Goal: Task Accomplishment & Management: Use online tool/utility

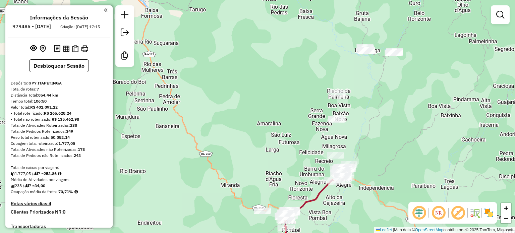
drag, startPoint x: 384, startPoint y: 57, endPoint x: 384, endPoint y: 97, distance: 39.9
click at [384, 97] on div "Janela de atendimento Grade de atendimento Capacidade Transportadoras Veículos …" at bounding box center [257, 116] width 515 height 233
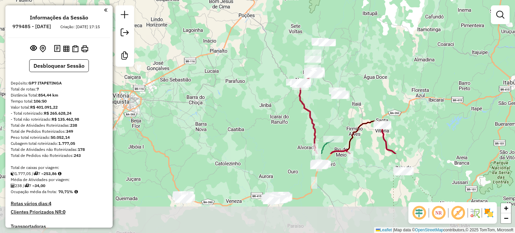
drag, startPoint x: 345, startPoint y: 201, endPoint x: 325, endPoint y: 100, distance: 103.0
click at [325, 100] on div "Janela de atendimento Grade de atendimento Capacidade Transportadoras Veículos …" at bounding box center [257, 116] width 515 height 233
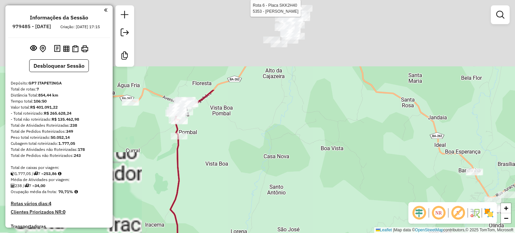
drag, startPoint x: 307, startPoint y: 49, endPoint x: 353, endPoint y: 182, distance: 140.5
click at [353, 183] on div "Rota 6 - Placa SKK2H40 5353 - Fabiana Figueiredo Janela de atendimento Grade de…" at bounding box center [257, 116] width 515 height 233
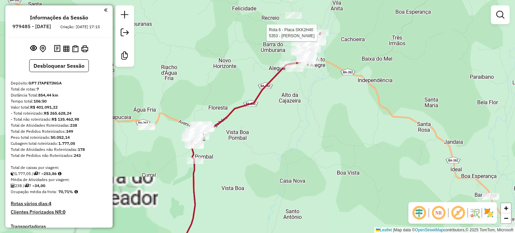
drag, startPoint x: 335, startPoint y: 113, endPoint x: 350, endPoint y: 183, distance: 71.1
click at [350, 183] on div "Rota 6 - Placa SKK2H40 5353 - Fabiana Figueiredo Janela de atendimento Grade de…" at bounding box center [257, 116] width 515 height 233
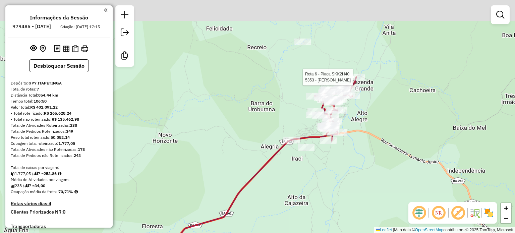
drag, startPoint x: 328, startPoint y: 146, endPoint x: 333, endPoint y: 181, distance: 35.3
click at [333, 181] on div "Rota 6 - Placa SKK2H40 5353 - Fabiana Figueiredo Janela de atendimento Grade de…" at bounding box center [257, 116] width 515 height 233
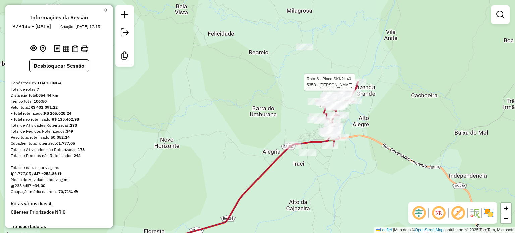
click at [350, 167] on div "Rota 6 - Placa SKK2H40 5353 - Fabiana Figueiredo Janela de atendimento Grade de…" at bounding box center [257, 116] width 515 height 233
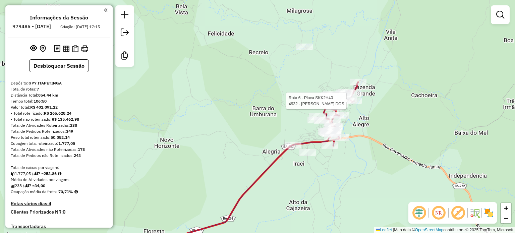
select select "**********"
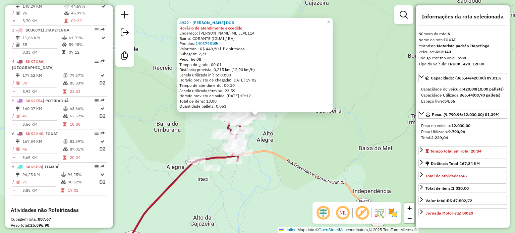
scroll to position [391, 0]
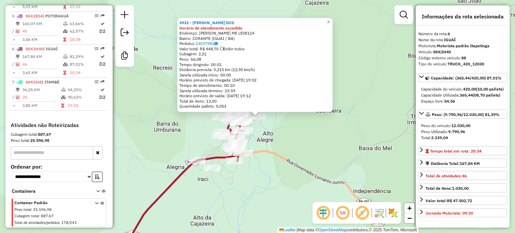
click at [320, 136] on div "4932 - AGNALDO PEREIRA DOS Horário de atendimento excedido Endereço: R MARCIO A…" at bounding box center [257, 116] width 515 height 233
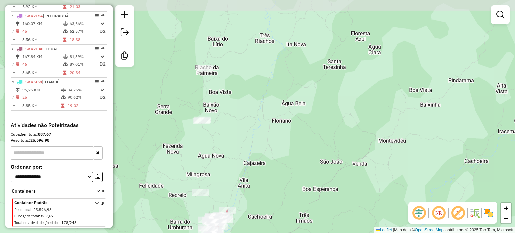
drag, startPoint x: 215, startPoint y: 113, endPoint x: 222, endPoint y: 171, distance: 58.9
click at [222, 171] on div "Janela de atendimento Grade de atendimento Capacidade Transportadoras Veículos …" at bounding box center [257, 116] width 515 height 233
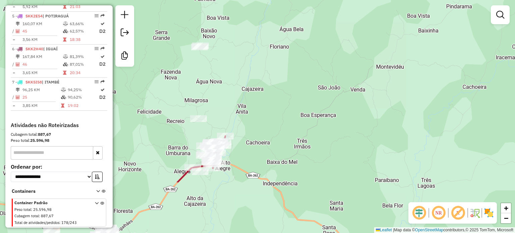
drag, startPoint x: 210, startPoint y: 155, endPoint x: 208, endPoint y: 77, distance: 77.9
click at [208, 78] on div "Janela de atendimento Grade de atendimento Capacidade Transportadoras Veículos …" at bounding box center [257, 116] width 515 height 233
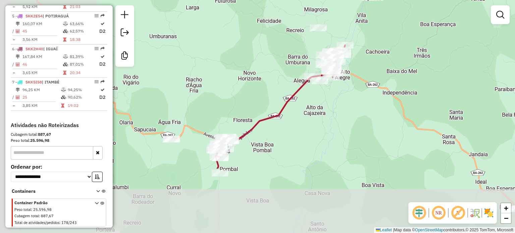
drag, startPoint x: 202, startPoint y: 191, endPoint x: 317, endPoint y: 106, distance: 143.0
click at [317, 106] on div "Janela de atendimento Grade de atendimento Capacidade Transportadoras Veículos …" at bounding box center [257, 116] width 515 height 233
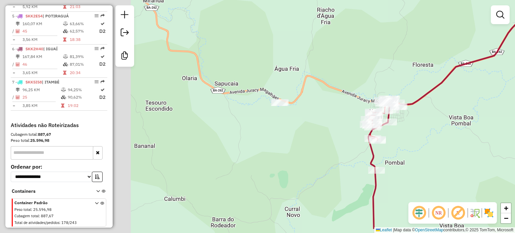
drag, startPoint x: 194, startPoint y: 154, endPoint x: 350, endPoint y: 128, distance: 158.2
click at [350, 128] on div "Janela de atendimento Grade de atendimento Capacidade Transportadoras Veículos …" at bounding box center [257, 116] width 515 height 233
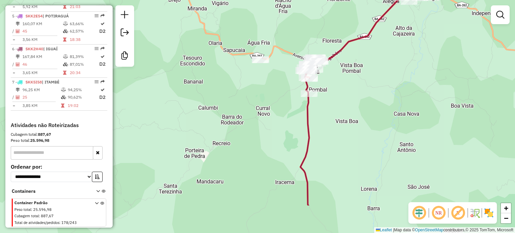
drag, startPoint x: 334, startPoint y: 132, endPoint x: 277, endPoint y: 81, distance: 76.8
click at [277, 81] on div "Janela de atendimento Grade de atendimento Capacidade Transportadoras Veículos …" at bounding box center [257, 116] width 515 height 233
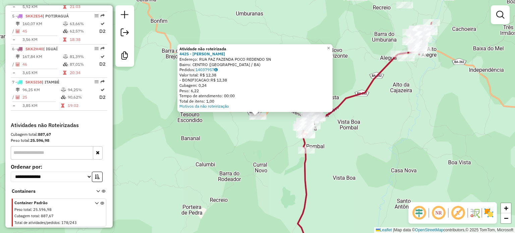
click at [269, 142] on div "Atividade não roteirizada 4425 - ROSIVALDO GONCALVES Endereço: RUA FAZ FAZENDA …" at bounding box center [257, 116] width 515 height 233
click at [379, 132] on div "Atividade não roteirizada 4425 - ROSIVALDO GONCALVES Endereço: RUA FAZ FAZENDA …" at bounding box center [257, 116] width 515 height 233
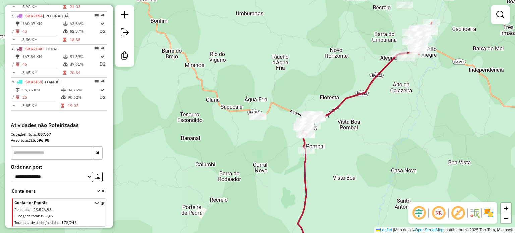
click at [381, 132] on div "Janela de atendimento Grade de atendimento Capacidade Transportadoras Veículos …" at bounding box center [257, 116] width 515 height 233
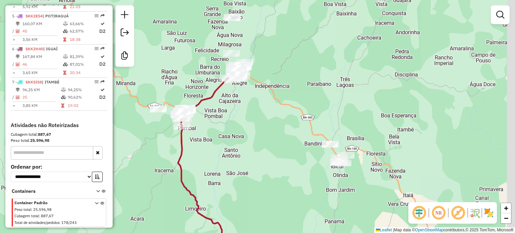
drag, startPoint x: 403, startPoint y: 159, endPoint x: 241, endPoint y: 144, distance: 162.7
click at [241, 144] on div "Janela de atendimento Grade de atendimento Capacidade Transportadoras Veículos …" at bounding box center [257, 116] width 515 height 233
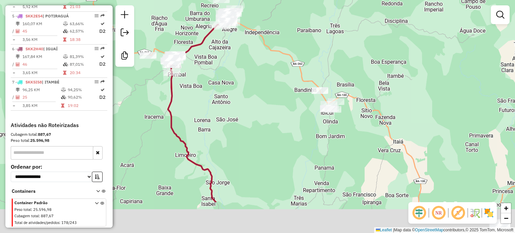
drag, startPoint x: 253, startPoint y: 155, endPoint x: 252, endPoint y: 118, distance: 37.3
click at [252, 118] on div "Janela de atendimento Grade de atendimento Capacidade Transportadoras Veículos …" at bounding box center [257, 116] width 515 height 233
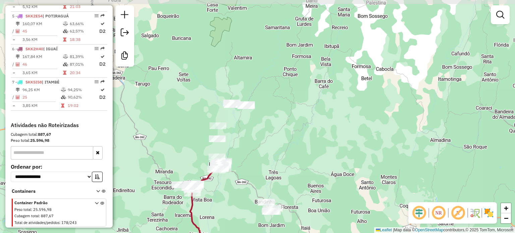
drag, startPoint x: 369, startPoint y: 93, endPoint x: 307, endPoint y: 184, distance: 110.1
click at [307, 184] on div "Janela de atendimento Grade de atendimento Capacidade Transportadoras Veículos …" at bounding box center [257, 116] width 515 height 233
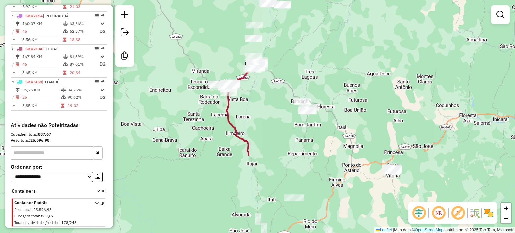
drag, startPoint x: 250, startPoint y: 200, endPoint x: 294, endPoint y: 73, distance: 133.9
click at [292, 80] on div "Janela de atendimento Grade de atendimento Capacidade Transportadoras Veículos …" at bounding box center [257, 116] width 515 height 233
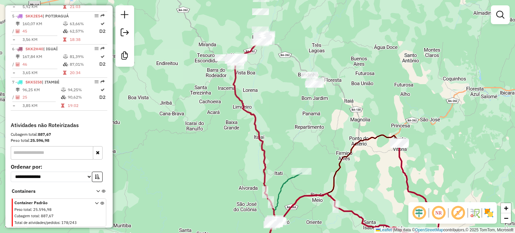
drag, startPoint x: 299, startPoint y: 150, endPoint x: 287, endPoint y: 68, distance: 83.1
click at [289, 72] on div "Janela de atendimento Grade de atendimento Capacidade Transportadoras Veículos …" at bounding box center [257, 116] width 515 height 233
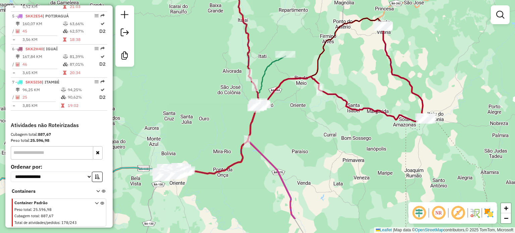
drag, startPoint x: 304, startPoint y: 165, endPoint x: 299, endPoint y: 128, distance: 37.9
click at [299, 128] on div "Janela de atendimento Grade de atendimento Capacidade Transportadoras Veículos …" at bounding box center [257, 116] width 515 height 233
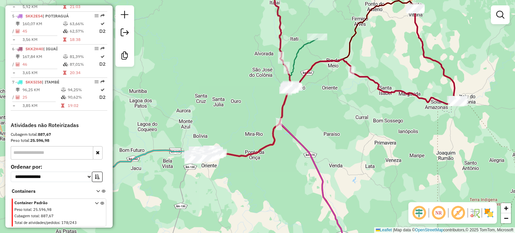
drag, startPoint x: 227, startPoint y: 195, endPoint x: 256, endPoint y: 178, distance: 33.8
click at [256, 178] on div "Janela de atendimento Grade de atendimento Capacidade Transportadoras Veículos …" at bounding box center [257, 116] width 515 height 233
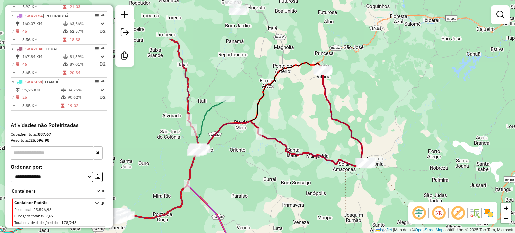
drag, startPoint x: 398, startPoint y: 133, endPoint x: 306, endPoint y: 195, distance: 110.9
click at [306, 195] on div "Janela de atendimento Grade de atendimento Capacidade Transportadoras Veículos …" at bounding box center [257, 116] width 515 height 233
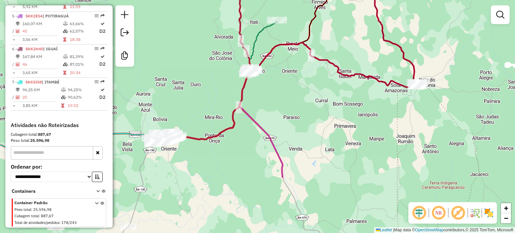
drag, startPoint x: 262, startPoint y: 184, endPoint x: 325, endPoint y: 90, distance: 112.2
click at [324, 90] on div "Janela de atendimento Grade de atendimento Capacidade Transportadoras Veículos …" at bounding box center [257, 116] width 515 height 233
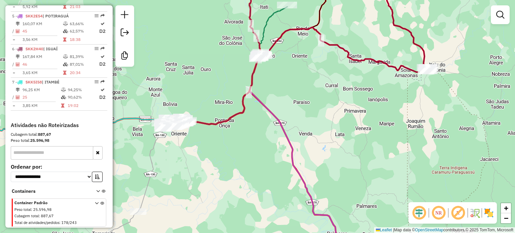
drag, startPoint x: 236, startPoint y: 163, endPoint x: 298, endPoint y: 67, distance: 115.1
click at [295, 73] on div "Janela de atendimento Grade de atendimento Capacidade Transportadoras Veículos …" at bounding box center [257, 116] width 515 height 233
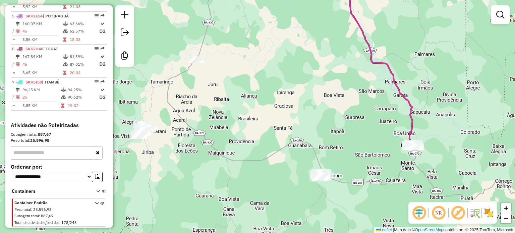
drag, startPoint x: 295, startPoint y: 80, endPoint x: 285, endPoint y: 41, distance: 39.7
click at [285, 41] on div "Janela de atendimento Grade de atendimento Capacidade Transportadoras Veículos …" at bounding box center [257, 116] width 515 height 233
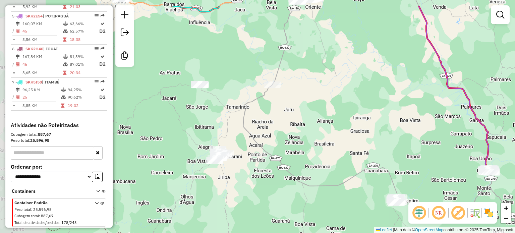
drag, startPoint x: 276, startPoint y: 85, endPoint x: 355, endPoint y: 115, distance: 84.2
click at [355, 115] on div "Janela de atendimento Grade de atendimento Capacidade Transportadoras Veículos …" at bounding box center [257, 116] width 515 height 233
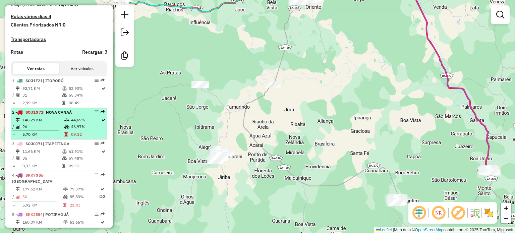
scroll to position [223, 0]
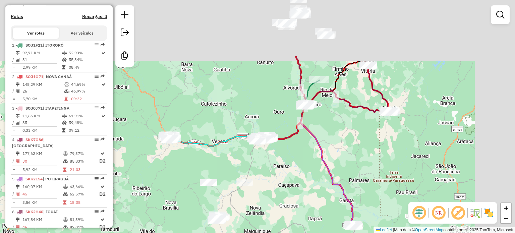
drag, startPoint x: 328, startPoint y: 100, endPoint x: 277, endPoint y: 182, distance: 96.6
click at [279, 185] on div "Janela de atendimento Grade de atendimento Capacidade Transportadoras Veículos …" at bounding box center [257, 116] width 515 height 233
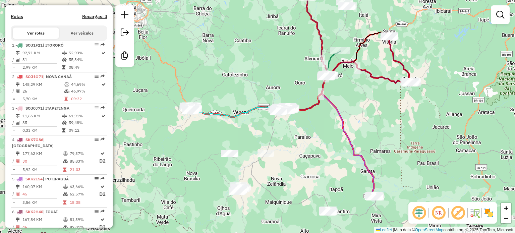
drag, startPoint x: 277, startPoint y: 169, endPoint x: 310, endPoint y: 139, distance: 45.4
click at [310, 139] on div "Janela de atendimento Grade de atendimento Capacidade Transportadoras Veículos …" at bounding box center [257, 116] width 515 height 233
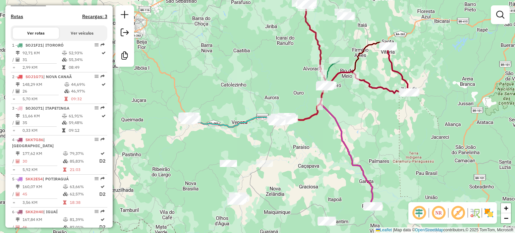
drag, startPoint x: 327, startPoint y: 128, endPoint x: 325, endPoint y: 135, distance: 7.7
click at [325, 135] on div "Janela de atendimento Grade de atendimento Capacidade Transportadoras Veículos …" at bounding box center [257, 116] width 515 height 233
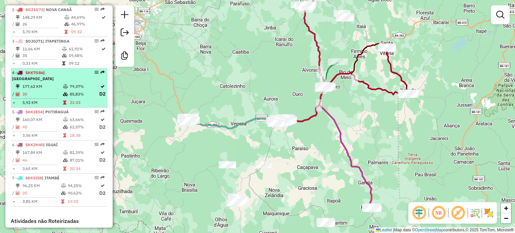
scroll to position [256, 0]
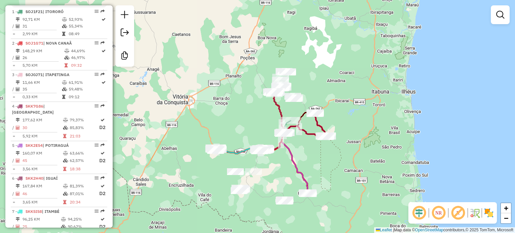
drag, startPoint x: 299, startPoint y: 167, endPoint x: 274, endPoint y: 177, distance: 27.1
click at [274, 177] on div "Janela de atendimento Grade de atendimento Capacidade Transportadoras Veículos …" at bounding box center [257, 116] width 515 height 233
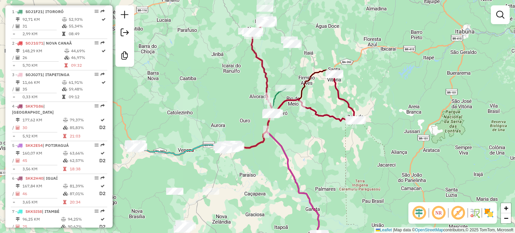
drag, startPoint x: 295, startPoint y: 96, endPoint x: 313, endPoint y: 145, distance: 52.4
click at [313, 145] on div "Janela de atendimento Grade de atendimento Capacidade Transportadoras Veículos …" at bounding box center [257, 116] width 515 height 233
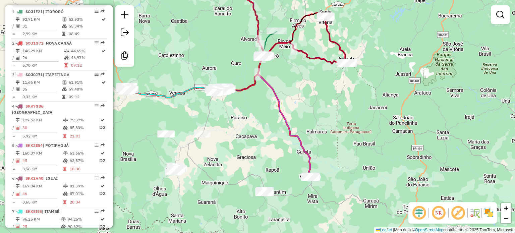
drag, startPoint x: 362, startPoint y: 174, endPoint x: 354, endPoint y: 116, distance: 58.0
click at [354, 116] on div "Janela de atendimento Grade de atendimento Capacidade Transportadoras Veículos …" at bounding box center [257, 116] width 515 height 233
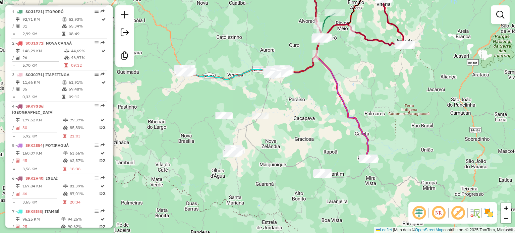
drag, startPoint x: 293, startPoint y: 211, endPoint x: 351, endPoint y: 193, distance: 60.5
click at [351, 193] on div "Janela de atendimento Grade de atendimento Capacidade Transportadoras Veículos …" at bounding box center [257, 116] width 515 height 233
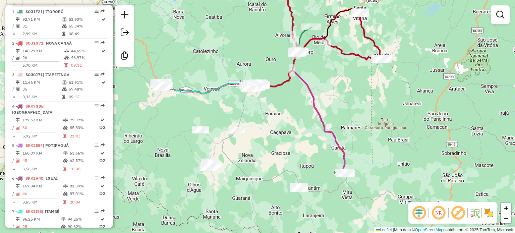
drag, startPoint x: 432, startPoint y: 132, endPoint x: 343, endPoint y: 166, distance: 94.9
click at [343, 166] on div "Janela de atendimento Grade de atendimento Capacidade Transportadoras Veículos …" at bounding box center [257, 116] width 515 height 233
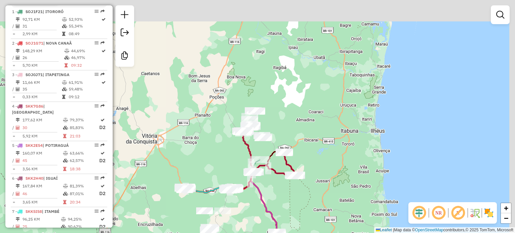
drag, startPoint x: 366, startPoint y: 114, endPoint x: 299, endPoint y: 200, distance: 109.3
click at [307, 196] on div "Janela de atendimento Grade de atendimento Capacidade Transportadoras Veículos …" at bounding box center [257, 116] width 515 height 233
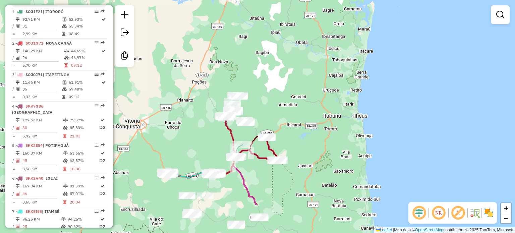
drag, startPoint x: 286, startPoint y: 184, endPoint x: 297, endPoint y: 132, distance: 52.5
click at [297, 132] on div "Janela de atendimento Grade de atendimento Capacidade Transportadoras Veículos …" at bounding box center [257, 116] width 515 height 233
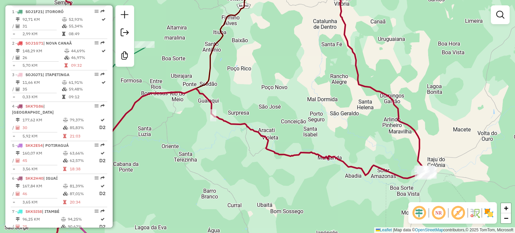
drag, startPoint x: 301, startPoint y: 169, endPoint x: 378, endPoint y: 181, distance: 78.0
click at [378, 181] on div "Janela de atendimento Grade de atendimento Capacidade Transportadoras Veículos …" at bounding box center [257, 116] width 515 height 233
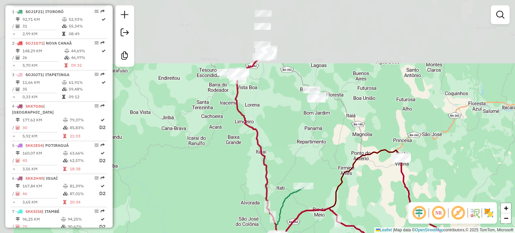
drag, startPoint x: 271, startPoint y: 76, endPoint x: 302, endPoint y: 158, distance: 88.0
click at [302, 158] on div "Janela de atendimento Grade de atendimento Capacidade Transportadoras Veículos …" at bounding box center [257, 116] width 515 height 233
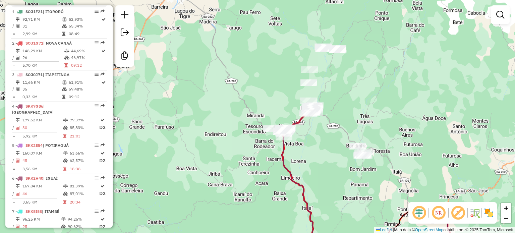
drag, startPoint x: 282, startPoint y: 151, endPoint x: 327, endPoint y: 207, distance: 72.6
click at [327, 207] on div "Janela de atendimento Grade de atendimento Capacidade Transportadoras Veículos …" at bounding box center [257, 116] width 515 height 233
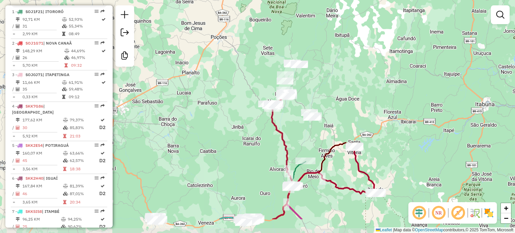
drag, startPoint x: 268, startPoint y: 168, endPoint x: 268, endPoint y: 131, distance: 37.3
click at [268, 131] on div "Janela de atendimento Grade de atendimento Capacidade Transportadoras Veículos …" at bounding box center [257, 116] width 515 height 233
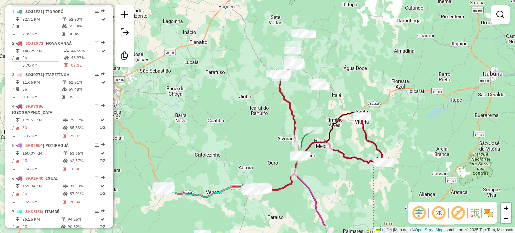
drag, startPoint x: 260, startPoint y: 189, endPoint x: 268, endPoint y: 157, distance: 33.2
click at [268, 157] on div "Janela de atendimento Grade de atendimento Capacidade Transportadoras Veículos …" at bounding box center [257, 116] width 515 height 233
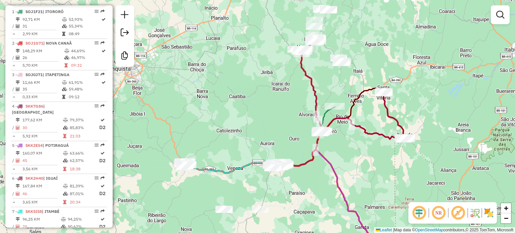
drag, startPoint x: 257, startPoint y: 155, endPoint x: 278, endPoint y: 134, distance: 29.7
click at [278, 134] on div "Janela de atendimento Grade de atendimento Capacidade Transportadoras Veículos …" at bounding box center [257, 116] width 515 height 233
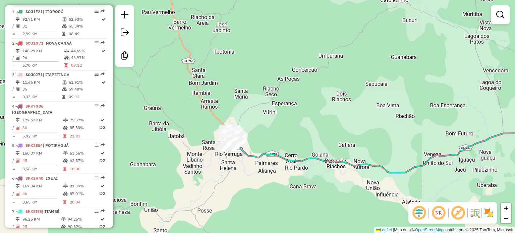
drag, startPoint x: 240, startPoint y: 171, endPoint x: 272, endPoint y: 139, distance: 45.8
click at [272, 139] on div "Janela de atendimento Grade de atendimento Capacidade Transportadoras Veículos …" at bounding box center [257, 116] width 515 height 233
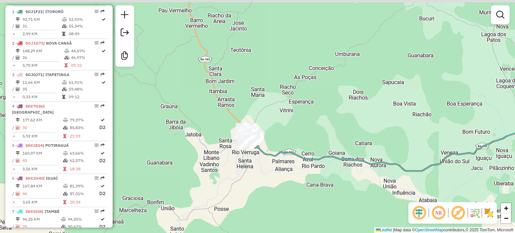
drag, startPoint x: 301, startPoint y: 73, endPoint x: 301, endPoint y: 133, distance: 59.1
click at [301, 133] on div "Janela de atendimento Grade de atendimento Capacidade Transportadoras Veículos …" at bounding box center [257, 116] width 515 height 233
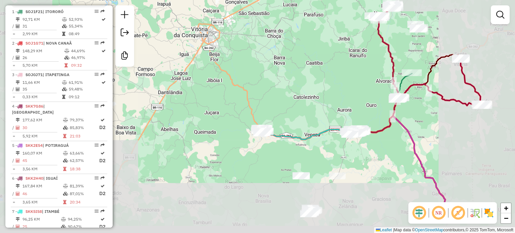
drag, startPoint x: 322, startPoint y: 194, endPoint x: 294, endPoint y: 141, distance: 60.6
click at [294, 142] on div "Janela de atendimento Grade de atendimento Capacidade Transportadoras Veículos …" at bounding box center [257, 116] width 515 height 233
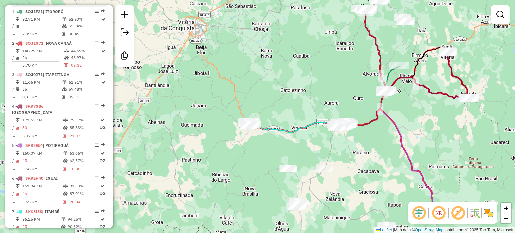
drag, startPoint x: 301, startPoint y: 76, endPoint x: 297, endPoint y: 95, distance: 19.2
click at [297, 95] on div "Janela de atendimento Grade de atendimento Capacidade Transportadoras Veículos …" at bounding box center [257, 116] width 515 height 233
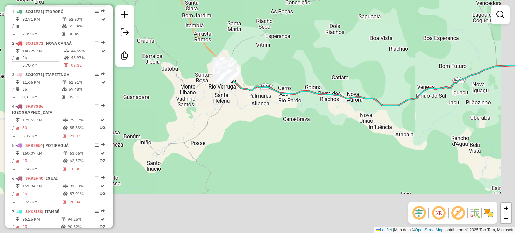
drag, startPoint x: 311, startPoint y: 165, endPoint x: 259, endPoint y: 84, distance: 96.1
click at [259, 84] on div "Janela de atendimento Grade de atendimento Capacidade Transportadoras Veículos …" at bounding box center [257, 116] width 515 height 233
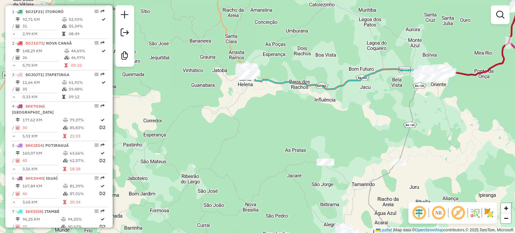
drag, startPoint x: 350, startPoint y: 137, endPoint x: 289, endPoint y: 92, distance: 75.4
click at [289, 92] on div "Janela de atendimento Grade de atendimento Capacidade Transportadoras Veículos …" at bounding box center [257, 116] width 515 height 233
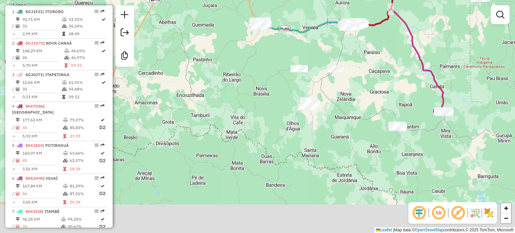
drag, startPoint x: 319, startPoint y: 203, endPoint x: 316, endPoint y: 144, distance: 58.8
click at [316, 145] on div "Janela de atendimento Grade de atendimento Capacidade Transportadoras Veículos …" at bounding box center [257, 116] width 515 height 233
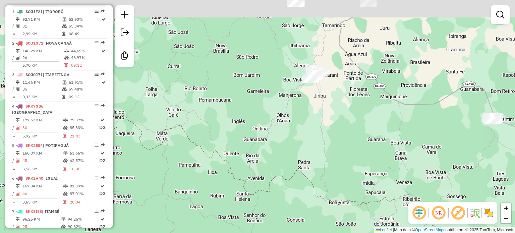
drag, startPoint x: 318, startPoint y: 94, endPoint x: 321, endPoint y: 152, distance: 57.5
click at [321, 152] on div "Janela de atendimento Grade de atendimento Capacidade Transportadoras Veículos …" at bounding box center [257, 116] width 515 height 233
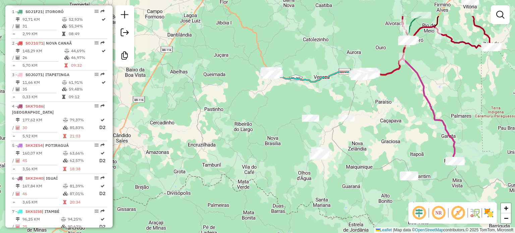
drag, startPoint x: 319, startPoint y: 99, endPoint x: 313, endPoint y: 137, distance: 38.0
click at [318, 141] on div "Janela de atendimento Grade de atendimento Capacidade Transportadoras Veículos …" at bounding box center [257, 116] width 515 height 233
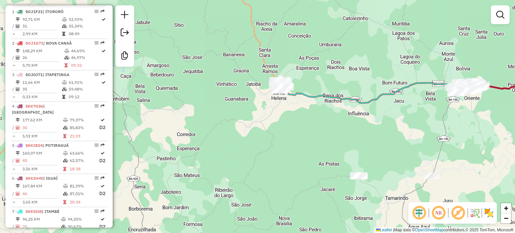
drag, startPoint x: 309, startPoint y: 54, endPoint x: 304, endPoint y: 66, distance: 12.5
click at [293, 89] on div "Janela de atendimento Grade de atendimento Capacidade Transportadoras Veículos …" at bounding box center [257, 116] width 515 height 233
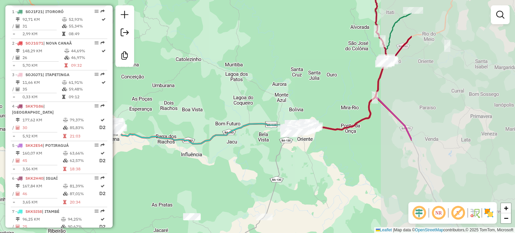
drag, startPoint x: 454, startPoint y: 132, endPoint x: 290, endPoint y: 152, distance: 165.0
click at [293, 154] on div "Janela de atendimento Grade de atendimento Capacidade Transportadoras Veículos …" at bounding box center [257, 116] width 515 height 233
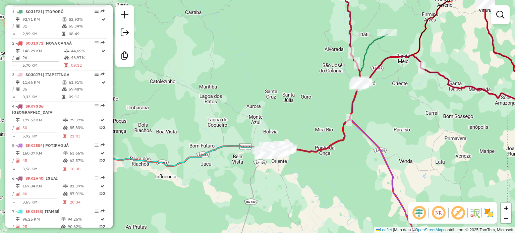
drag, startPoint x: 375, startPoint y: 144, endPoint x: 356, endPoint y: 169, distance: 31.1
click at [356, 169] on div "Janela de atendimento Grade de atendimento Capacidade Transportadoras Veículos …" at bounding box center [257, 116] width 515 height 233
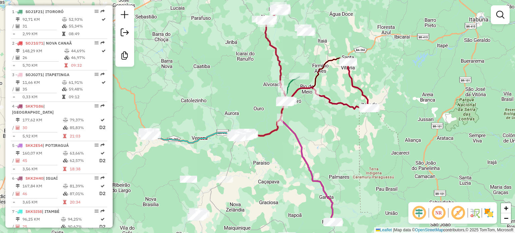
drag, startPoint x: 381, startPoint y: 111, endPoint x: 301, endPoint y: 115, distance: 80.3
click at [301, 115] on div "Janela de atendimento Grade de atendimento Capacidade Transportadoras Veículos …" at bounding box center [257, 116] width 515 height 233
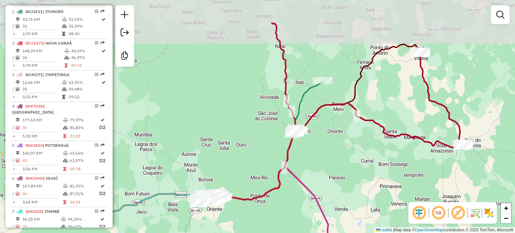
drag, startPoint x: 349, startPoint y: 98, endPoint x: 346, endPoint y: 150, distance: 51.8
click at [346, 150] on div "Janela de atendimento Grade de atendimento Capacidade Transportadoras Veículos …" at bounding box center [257, 116] width 515 height 233
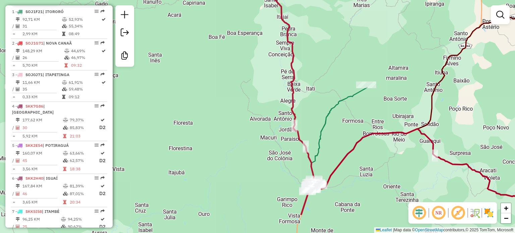
drag, startPoint x: 313, startPoint y: 209, endPoint x: 280, endPoint y: 149, distance: 68.8
click at [281, 150] on div "Janela de atendimento Grade de atendimento Capacidade Transportadoras Veículos …" at bounding box center [257, 116] width 515 height 233
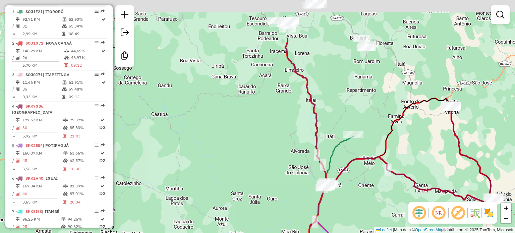
drag, startPoint x: 346, startPoint y: 64, endPoint x: 328, endPoint y: 150, distance: 87.3
click at [332, 141] on div "Janela de atendimento Grade de atendimento Capacidade Transportadoras Veículos …" at bounding box center [257, 116] width 515 height 233
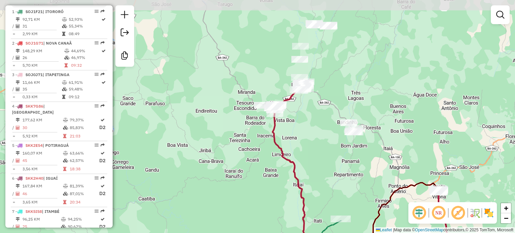
drag, startPoint x: 336, startPoint y: 107, endPoint x: 332, endPoint y: 165, distance: 58.5
click at [332, 164] on div "Janela de atendimento Grade de atendimento Capacidade Transportadoras Veículos …" at bounding box center [257, 116] width 515 height 233
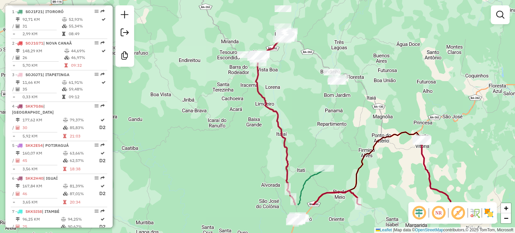
drag, startPoint x: 342, startPoint y: 169, endPoint x: 329, endPoint y: 131, distance: 41.2
click at [329, 131] on div "Janela de atendimento Grade de atendimento Capacidade Transportadoras Veículos …" at bounding box center [257, 116] width 515 height 233
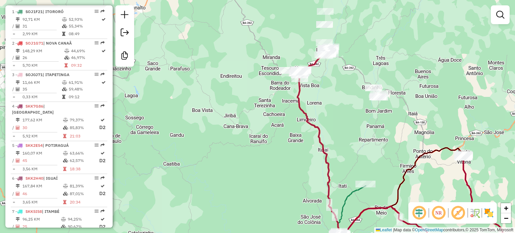
drag, startPoint x: 242, startPoint y: 114, endPoint x: 283, endPoint y: 130, distance: 44.7
click at [283, 130] on div "Janela de atendimento Grade de atendimento Capacidade Transportadoras Veículos …" at bounding box center [257, 116] width 515 height 233
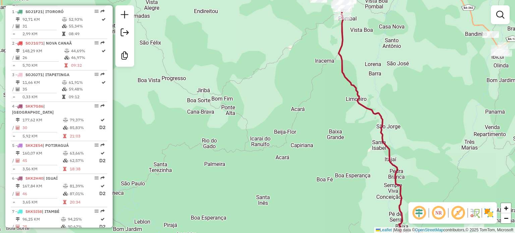
drag, startPoint x: 245, startPoint y: 116, endPoint x: 281, endPoint y: 115, distance: 35.3
click at [278, 117] on div "Janela de atendimento Grade de atendimento Capacidade Transportadoras Veículos …" at bounding box center [257, 116] width 515 height 233
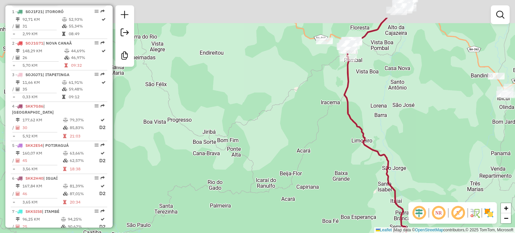
drag, startPoint x: 254, startPoint y: 111, endPoint x: 249, endPoint y: 118, distance: 9.0
click at [249, 118] on div "Janela de atendimento Grade de atendimento Capacidade Transportadoras Veículos …" at bounding box center [257, 116] width 515 height 233
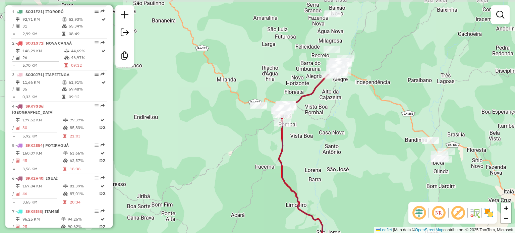
drag, startPoint x: 382, startPoint y: 89, endPoint x: 313, endPoint y: 147, distance: 90.3
click at [313, 149] on div "Janela de atendimento Grade de atendimento Capacidade Transportadoras Veículos …" at bounding box center [257, 116] width 515 height 233
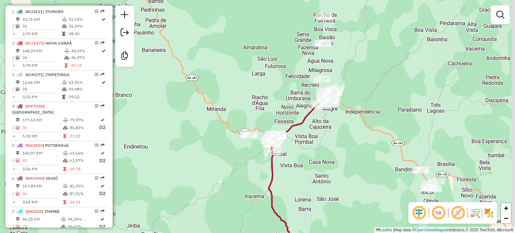
drag, startPoint x: 357, startPoint y: 119, endPoint x: 335, endPoint y: 161, distance: 47.9
click at [340, 157] on div "Janela de atendimento Grade de atendimento Capacidade Transportadoras Veículos …" at bounding box center [257, 116] width 515 height 233
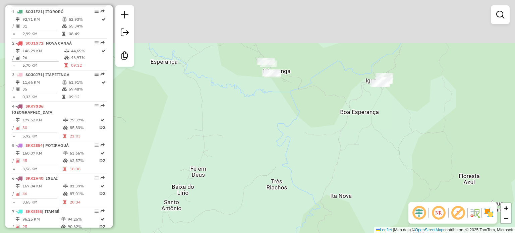
drag, startPoint x: 334, startPoint y: 112, endPoint x: 334, endPoint y: 123, distance: 11.1
click at [334, 123] on div "Janela de atendimento Grade de atendimento Capacidade Transportadoras Veículos …" at bounding box center [257, 116] width 515 height 233
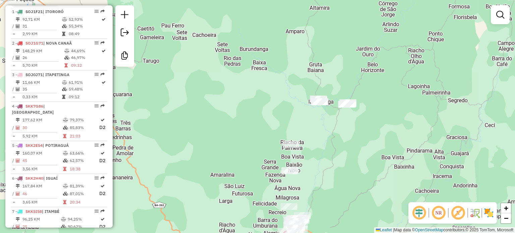
drag, startPoint x: 333, startPoint y: 136, endPoint x: 349, endPoint y: 96, distance: 42.4
click at [349, 96] on div "Janela de atendimento Grade de atendimento Capacidade Transportadoras Veículos …" at bounding box center [257, 116] width 515 height 233
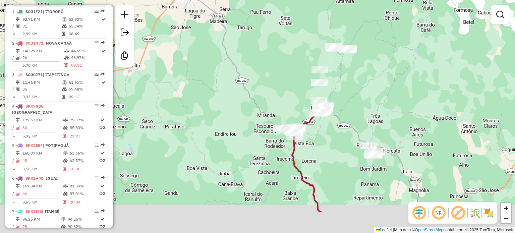
drag, startPoint x: 346, startPoint y: 129, endPoint x: 342, endPoint y: 81, distance: 47.8
click at [342, 82] on div "Janela de atendimento Grade de atendimento Capacidade Transportadoras Veículos …" at bounding box center [257, 116] width 515 height 233
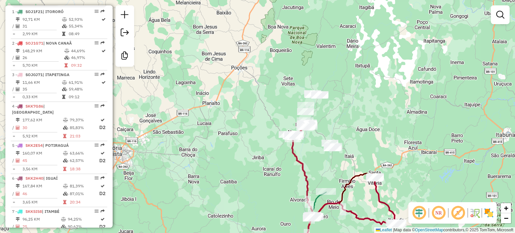
drag, startPoint x: 348, startPoint y: 162, endPoint x: 322, endPoint y: 159, distance: 26.0
click at [322, 159] on div "Janela de atendimento Grade de atendimento Capacidade Transportadoras Veículos …" at bounding box center [257, 116] width 515 height 233
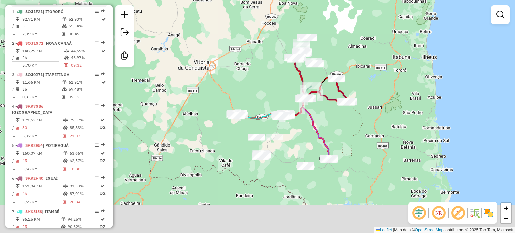
drag, startPoint x: 298, startPoint y: 176, endPoint x: 268, endPoint y: 96, distance: 85.3
click at [268, 96] on div "Janela de atendimento Grade de atendimento Capacidade Transportadoras Veículos …" at bounding box center [257, 116] width 515 height 233
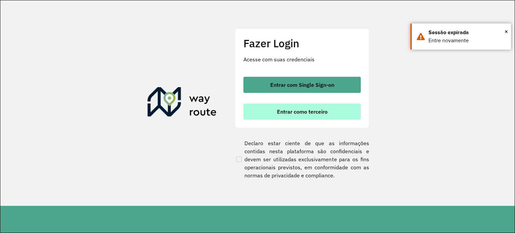
click at [325, 112] on span "Entrar como terceiro" at bounding box center [302, 111] width 51 height 5
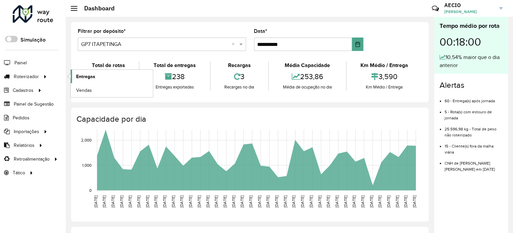
click at [99, 75] on link "Entregas" at bounding box center [112, 76] width 82 height 13
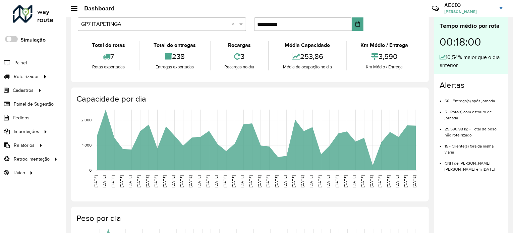
scroll to position [20, 0]
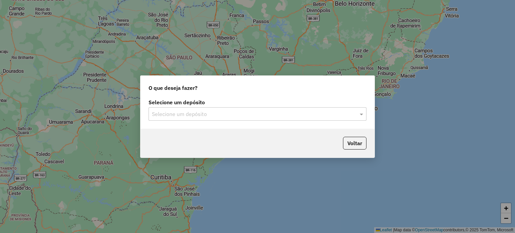
click at [228, 115] on input "text" at bounding box center [251, 114] width 198 height 8
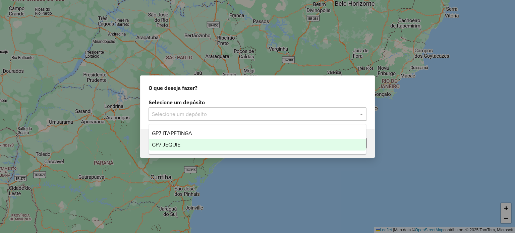
click at [171, 146] on span "GP7 JEQUIE" at bounding box center [166, 145] width 29 height 6
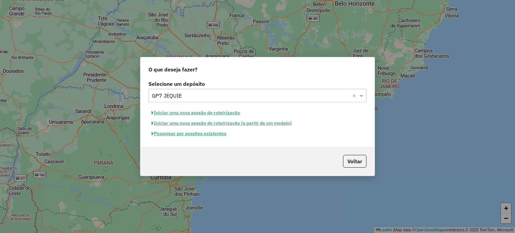
click at [194, 135] on button "Pesquisar por sessões existentes" at bounding box center [189, 134] width 81 height 10
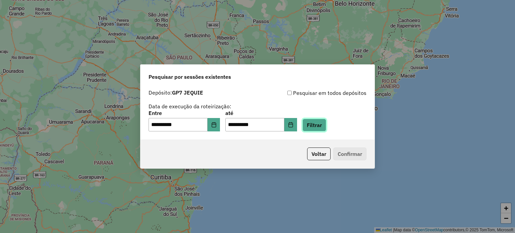
click at [327, 122] on button "Filtrar" at bounding box center [315, 125] width 24 height 13
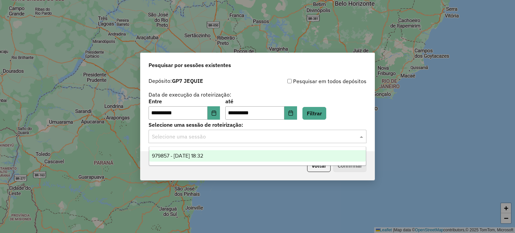
click at [209, 140] on input "text" at bounding box center [251, 137] width 198 height 8
click at [200, 156] on span "979857 - 15/08/2025 18:32" at bounding box center [177, 156] width 51 height 6
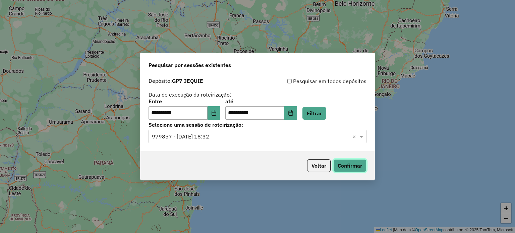
click at [357, 162] on button "Confirmar" at bounding box center [350, 165] width 33 height 13
click at [221, 135] on input "text" at bounding box center [251, 137] width 198 height 8
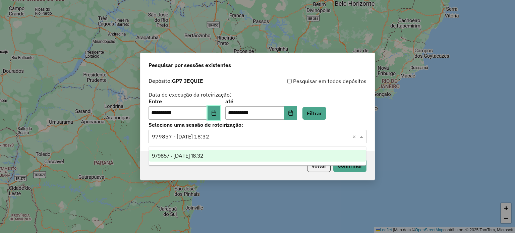
click at [217, 111] on icon "Choose Date" at bounding box center [213, 112] width 5 height 5
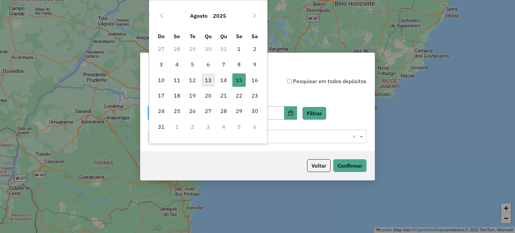
click at [212, 80] on span "13" at bounding box center [208, 79] width 13 height 13
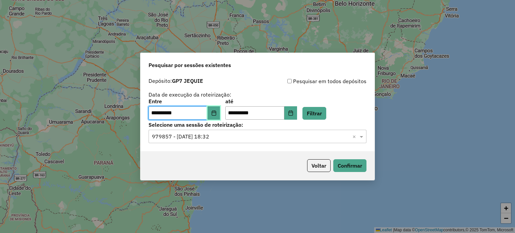
click at [220, 113] on button "Choose Date" at bounding box center [214, 112] width 13 height 13
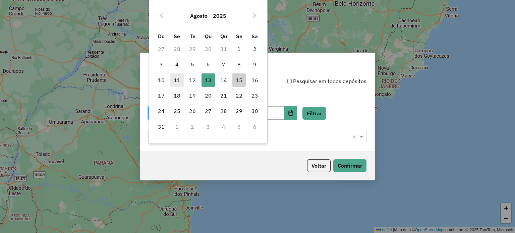
click at [177, 80] on span "11" at bounding box center [176, 79] width 13 height 13
type input "**********"
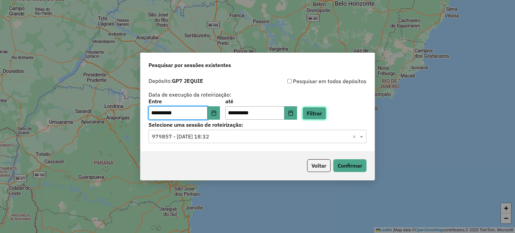
click at [317, 112] on button "Filtrar" at bounding box center [315, 113] width 24 height 13
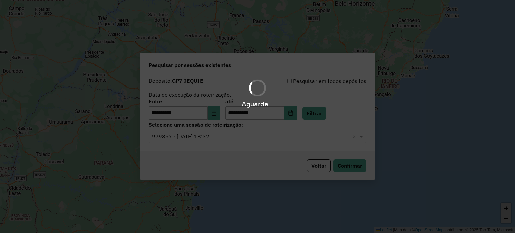
click at [235, 139] on div "Aguarde..." at bounding box center [257, 116] width 515 height 233
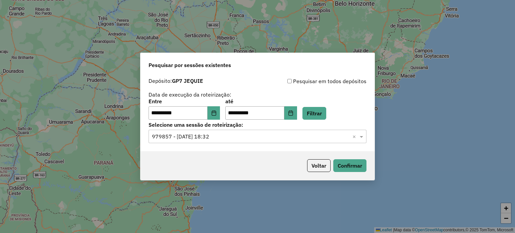
click at [235, 139] on input "text" at bounding box center [251, 137] width 198 height 8
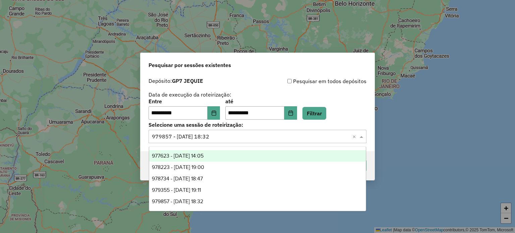
click at [204, 155] on span "977623 - 11/08/2025 14:05" at bounding box center [178, 156] width 52 height 6
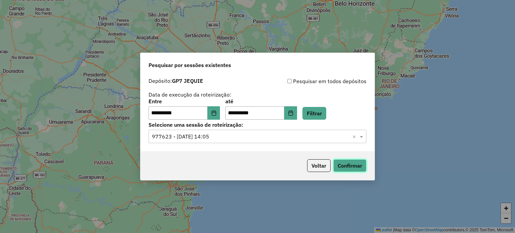
click at [357, 167] on button "Confirmar" at bounding box center [350, 165] width 33 height 13
click at [230, 137] on input "text" at bounding box center [251, 137] width 198 height 8
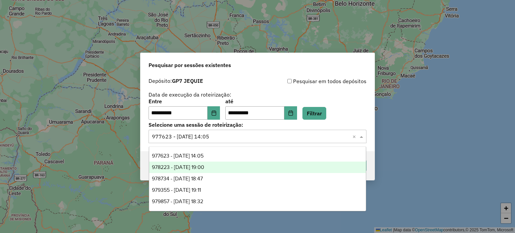
click at [204, 164] on span "978223 - 12/08/2025 19:00" at bounding box center [178, 167] width 52 height 6
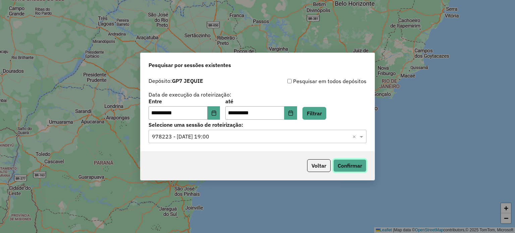
click at [347, 168] on button "Confirmar" at bounding box center [350, 165] width 33 height 13
click at [238, 130] on div "Selecione uma sessão × 978223 - 12/08/2025 19:00 ×" at bounding box center [258, 136] width 218 height 13
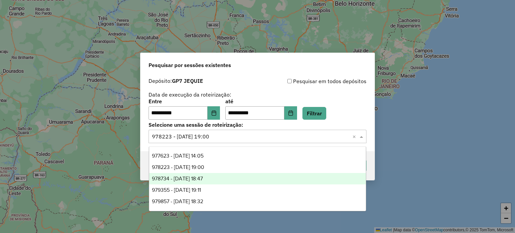
click at [203, 181] on span "978734 - 13/08/2025 18:47" at bounding box center [177, 179] width 51 height 6
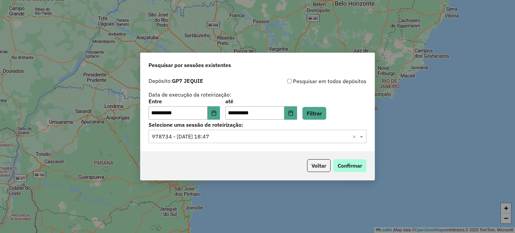
drag, startPoint x: 352, startPoint y: 158, endPoint x: 352, endPoint y: 164, distance: 6.1
click at [352, 159] on div "Voltar Confirmar" at bounding box center [258, 165] width 234 height 29
click at [352, 164] on button "Confirmar" at bounding box center [350, 165] width 33 height 13
click at [216, 134] on input "text" at bounding box center [251, 137] width 198 height 8
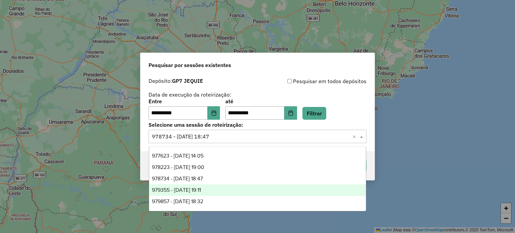
click at [216, 189] on div "979355 - 14/08/2025 19:11" at bounding box center [257, 190] width 217 height 11
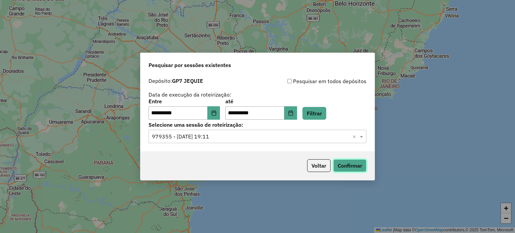
click at [358, 165] on button "Confirmar" at bounding box center [350, 165] width 33 height 13
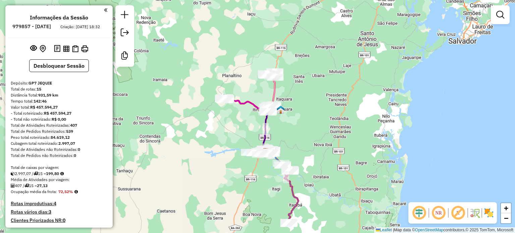
drag, startPoint x: 318, startPoint y: 97, endPoint x: 308, endPoint y: 141, distance: 44.4
click at [308, 141] on div "Janela de atendimento Grade de atendimento Capacidade Transportadoras Veículos …" at bounding box center [257, 116] width 515 height 233
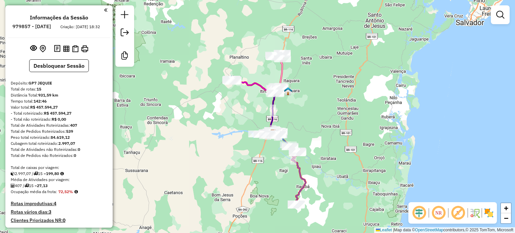
drag, startPoint x: 324, startPoint y: 108, endPoint x: 335, endPoint y: 73, distance: 36.9
click at [335, 73] on div "Janela de atendimento Grade de atendimento Capacidade Transportadoras Veículos …" at bounding box center [257, 116] width 515 height 233
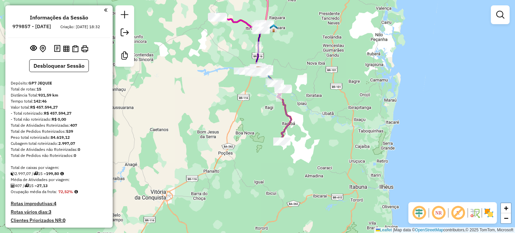
drag, startPoint x: 338, startPoint y: 166, endPoint x: 312, endPoint y: 132, distance: 42.9
click at [316, 131] on div "Janela de atendimento Grade de atendimento Capacidade Transportadoras Veículos …" at bounding box center [257, 116] width 515 height 233
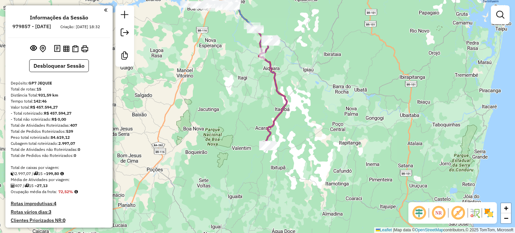
drag, startPoint x: 255, startPoint y: 122, endPoint x: 252, endPoint y: 162, distance: 40.4
click at [253, 157] on div "Janela de atendimento Grade de atendimento Capacidade Transportadoras Veículos …" at bounding box center [257, 116] width 515 height 233
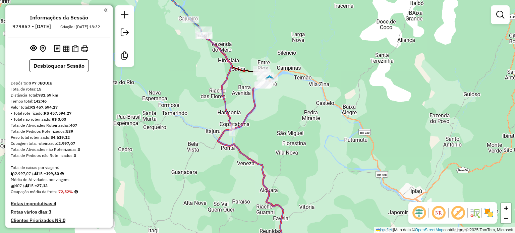
drag, startPoint x: 203, startPoint y: 99, endPoint x: 247, endPoint y: 162, distance: 77.8
click at [240, 158] on div "Janela de atendimento Grade de atendimento Capacidade Transportadoras Veículos …" at bounding box center [257, 116] width 515 height 233
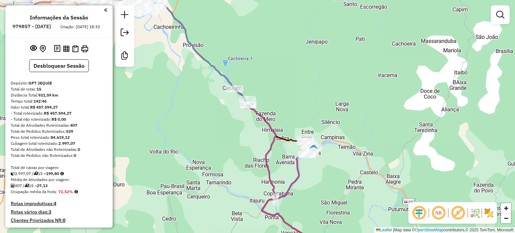
drag, startPoint x: 226, startPoint y: 100, endPoint x: 315, endPoint y: 187, distance: 124.4
click at [320, 196] on div "Janela de atendimento Grade de atendimento Capacidade Transportadoras Veículos …" at bounding box center [257, 116] width 515 height 233
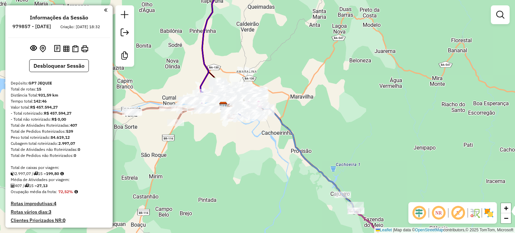
drag, startPoint x: 243, startPoint y: 129, endPoint x: 263, endPoint y: 150, distance: 28.7
click at [264, 155] on div "Janela de atendimento Grade de atendimento Capacidade Transportadoras Veículos …" at bounding box center [257, 116] width 515 height 233
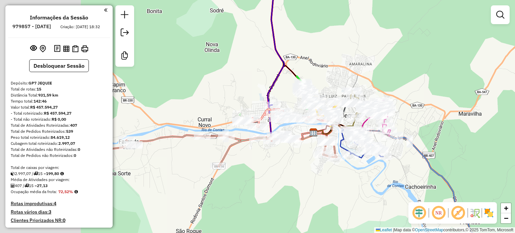
drag, startPoint x: 200, startPoint y: 145, endPoint x: 289, endPoint y: 166, distance: 91.5
click at [289, 166] on div "Janela de atendimento Grade de atendimento Capacidade Transportadoras Veículos …" at bounding box center [257, 116] width 515 height 233
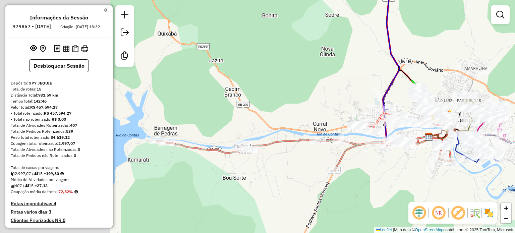
drag, startPoint x: 211, startPoint y: 95, endPoint x: 325, endPoint y: 99, distance: 113.5
click at [325, 99] on div "Janela de atendimento Grade de atendimento Capacidade Transportadoras Veículos …" at bounding box center [257, 116] width 515 height 233
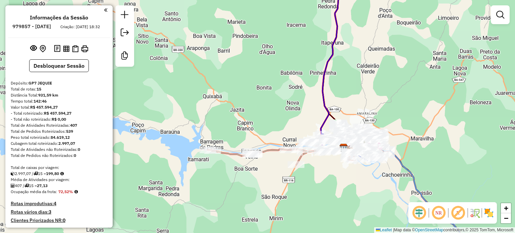
drag, startPoint x: 293, startPoint y: 88, endPoint x: 261, endPoint y: 161, distance: 80.1
click at [268, 152] on div "Janela de atendimento Grade de atendimento Capacidade Transportadoras Veículos …" at bounding box center [257, 116] width 515 height 233
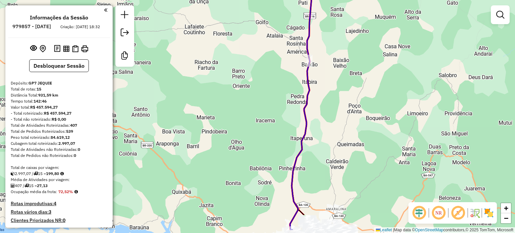
drag, startPoint x: 352, startPoint y: 86, endPoint x: 331, endPoint y: 185, distance: 101.2
click at [335, 179] on div "Janela de atendimento Grade de atendimento Capacidade Transportadoras Veículos …" at bounding box center [257, 116] width 515 height 233
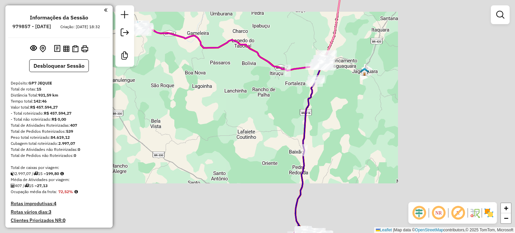
drag, startPoint x: 334, startPoint y: 92, endPoint x: 325, endPoint y: 165, distance: 73.4
click at [325, 165] on div "Janela de atendimento Grade de atendimento Capacidade Transportadoras Veículos …" at bounding box center [257, 116] width 515 height 233
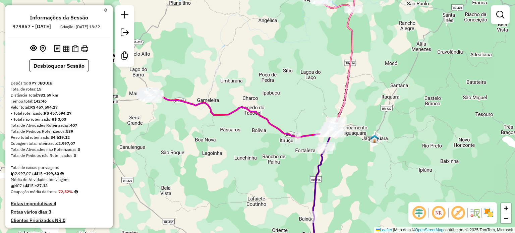
drag, startPoint x: 277, startPoint y: 165, endPoint x: 356, endPoint y: 181, distance: 80.7
click at [356, 181] on div "Janela de atendimento Grade de atendimento Capacidade Transportadoras Veículos …" at bounding box center [257, 116] width 515 height 233
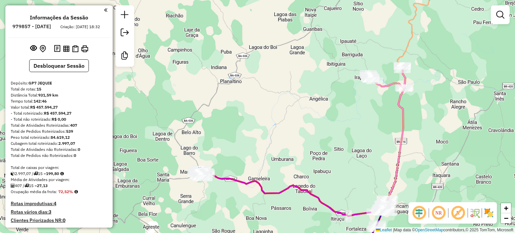
drag, startPoint x: 366, startPoint y: 79, endPoint x: 338, endPoint y: 181, distance: 105.5
click at [313, 182] on div "Janela de atendimento Grade de atendimento Capacidade Transportadoras Veículos …" at bounding box center [257, 116] width 515 height 233
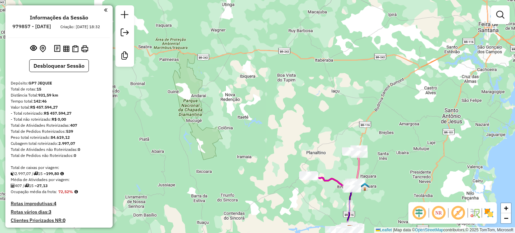
drag, startPoint x: 325, startPoint y: 201, endPoint x: 291, endPoint y: 112, distance: 95.7
click at [292, 115] on div "Janela de atendimento Grade de atendimento Capacidade Transportadoras Veículos …" at bounding box center [257, 116] width 515 height 233
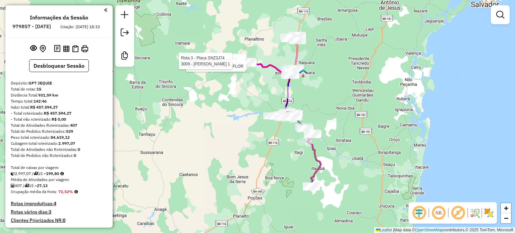
drag, startPoint x: 296, startPoint y: 205, endPoint x: 266, endPoint y: 168, distance: 47.2
click at [266, 168] on div "Rota 3 - Placa SNZ3J74 3830 - FR DISTRIBUIDORA Rota 3 - Placa SNZ3J74 3012 - MI…" at bounding box center [257, 116] width 515 height 233
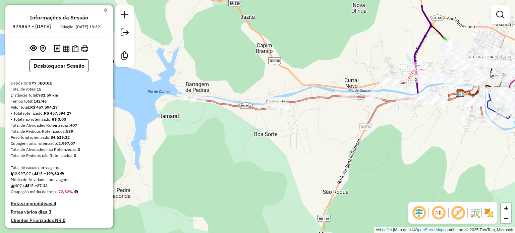
drag, startPoint x: 257, startPoint y: 92, endPoint x: 232, endPoint y: 156, distance: 68.5
click at [232, 156] on div "Rota 3 - Placa SNZ3J74 3830 - FR DISTRIBUIDORA Rota 3 - Placa SNZ3J74 3012 - MI…" at bounding box center [257, 116] width 515 height 233
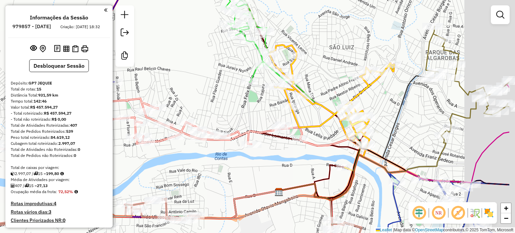
drag, startPoint x: 306, startPoint y: 110, endPoint x: 211, endPoint y: 91, distance: 97.3
click at [211, 91] on div "Rota 3 - Placa SNZ3J74 3830 - FR DISTRIBUIDORA Rota 3 - Placa SNZ3J74 3012 - MI…" at bounding box center [257, 116] width 515 height 233
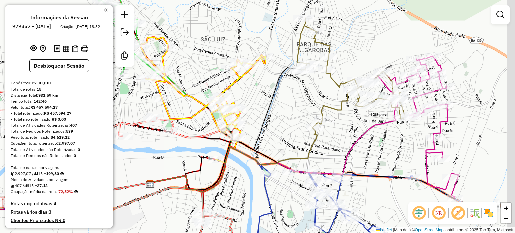
drag, startPoint x: 384, startPoint y: 126, endPoint x: 293, endPoint y: 125, distance: 90.6
click at [293, 125] on div "Rota 3 - Placa SNZ3J74 3830 - FR DISTRIBUIDORA Rota 3 - Placa SNZ3J74 3012 - MI…" at bounding box center [257, 116] width 515 height 233
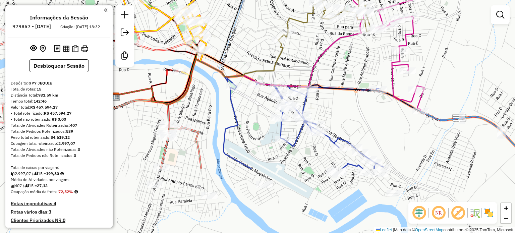
drag, startPoint x: 414, startPoint y: 163, endPoint x: 380, endPoint y: 72, distance: 96.9
click at [380, 72] on div "Rota 3 - Placa SNZ3J74 3830 - FR DISTRIBUIDORA Rota 3 - Placa SNZ3J74 3012 - MI…" at bounding box center [257, 116] width 515 height 233
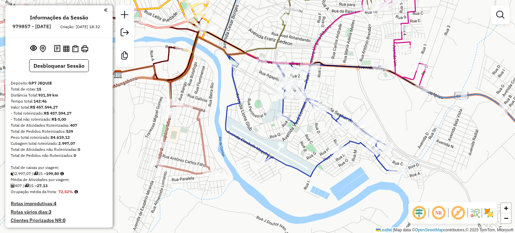
drag, startPoint x: 391, startPoint y: 140, endPoint x: 397, endPoint y: 92, distance: 48.1
click at [397, 92] on div "Rota 3 - Placa SNZ3J74 3830 - FR DISTRIBUIDORA Rota 3 - Placa SNZ3J74 3012 - MI…" at bounding box center [257, 116] width 515 height 233
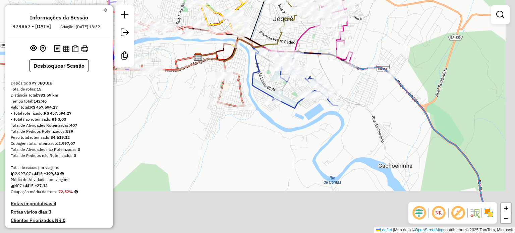
drag, startPoint x: 356, startPoint y: 185, endPoint x: 259, endPoint y: 108, distance: 123.5
click at [259, 108] on div "Rota 3 - Placa SNZ3J74 3830 - FR DISTRIBUIDORA Rota 3 - Placa SNZ3J74 3012 - MI…" at bounding box center [257, 116] width 515 height 233
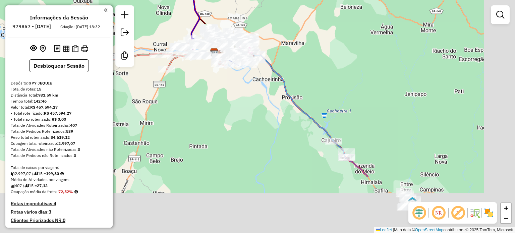
drag, startPoint x: 313, startPoint y: 164, endPoint x: 253, endPoint y: 82, distance: 101.8
click at [256, 87] on div "Rota 3 - Placa SNZ3J74 3830 - FR DISTRIBUIDORA Rota 3 - Placa SNZ3J74 3012 - MI…" at bounding box center [257, 116] width 515 height 233
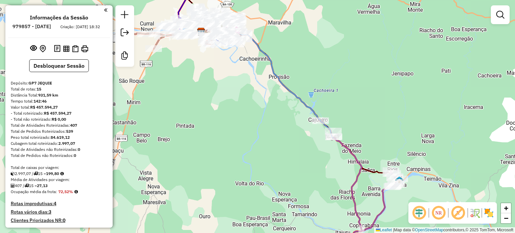
drag, startPoint x: 382, startPoint y: 185, endPoint x: 234, endPoint y: 103, distance: 168.8
click at [234, 103] on div "Rota 3 - Placa SNZ3J74 3830 - FR DISTRIBUIDORA Rota 3 - Placa SNZ3J74 3012 - MI…" at bounding box center [257, 116] width 515 height 233
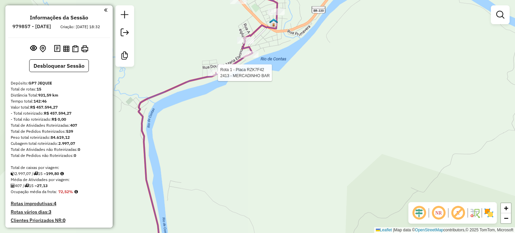
select select "**********"
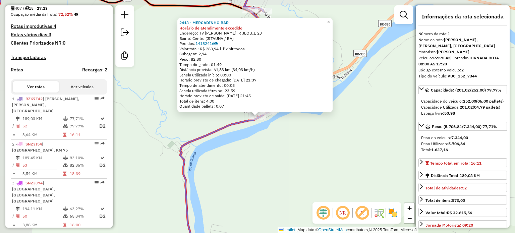
scroll to position [272, 0]
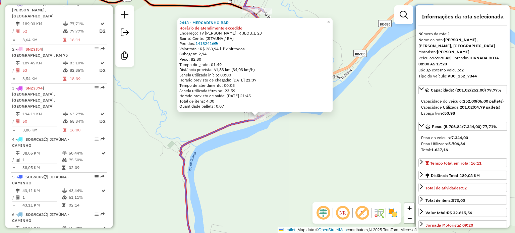
click at [284, 148] on div "2413 - MERCADINHO BAR Horário de atendimento excedido Endereço: TV GEIR ALMEIDA…" at bounding box center [257, 116] width 515 height 233
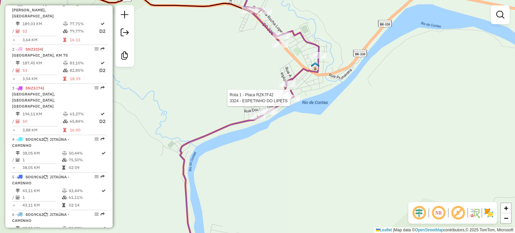
select select "**********"
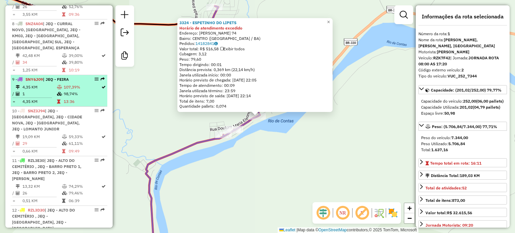
scroll to position [541, 0]
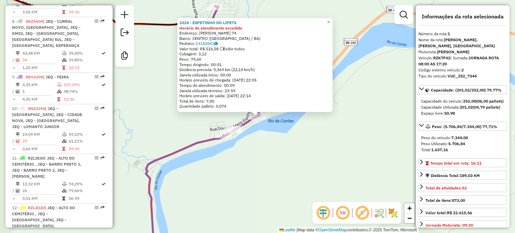
click at [279, 167] on div "3324 - ESPETINHO DO LIPETS Horário de atendimento excedido Endereço: HORMINIO R…" at bounding box center [257, 116] width 515 height 233
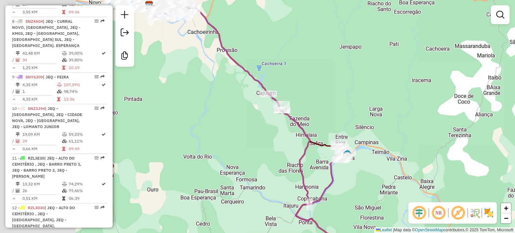
drag, startPoint x: 233, startPoint y: 75, endPoint x: 348, endPoint y: 105, distance: 119.1
click at [347, 105] on div "Janela de atendimento Grade de atendimento Capacidade Transportadoras Veículos …" at bounding box center [257, 116] width 515 height 233
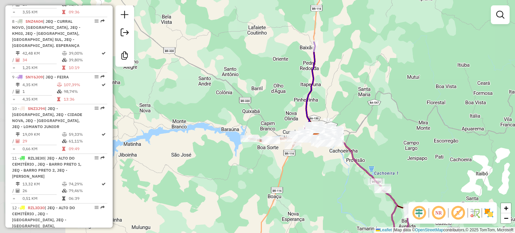
drag, startPoint x: 218, startPoint y: 129, endPoint x: 343, endPoint y: 198, distance: 142.1
click at [343, 198] on div "Janela de atendimento Grade de atendimento Capacidade Transportadoras Veículos …" at bounding box center [257, 116] width 515 height 233
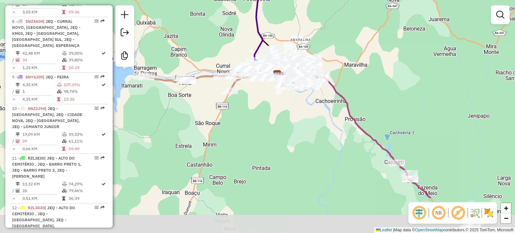
drag, startPoint x: 364, startPoint y: 172, endPoint x: 311, endPoint y: 113, distance: 78.9
click at [311, 113] on div "Janela de atendimento Grade de atendimento Capacidade Transportadoras Veículos …" at bounding box center [257, 116] width 515 height 233
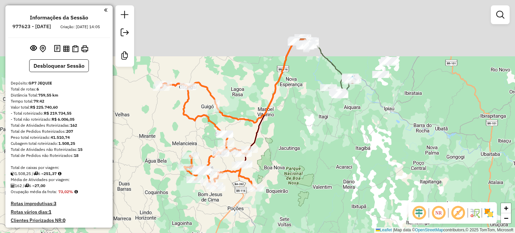
drag, startPoint x: 316, startPoint y: 95, endPoint x: 298, endPoint y: 162, distance: 69.4
click at [298, 162] on div "Janela de atendimento Grade de atendimento Capacidade Transportadoras Veículos …" at bounding box center [257, 116] width 515 height 233
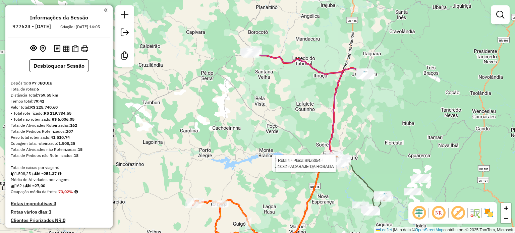
drag, startPoint x: 302, startPoint y: 133, endPoint x: 294, endPoint y: 193, distance: 60.6
click at [295, 187] on div "Rota 4 - Placa SNZ3I54 1833 - ESPETINHO DO VALDIR Rota 4 - Placa SNZ3I54 1989 -…" at bounding box center [257, 116] width 515 height 233
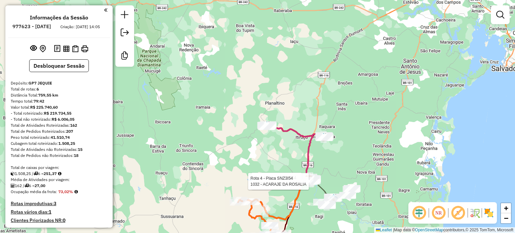
drag, startPoint x: 246, startPoint y: 161, endPoint x: 244, endPoint y: 63, distance: 98.7
click at [244, 72] on div "Rota 4 - Placa SNZ3I54 1989 - MERCADINHO LUIZA Rota 4 - Placa SNZ3I54 1032 - AC…" at bounding box center [257, 116] width 515 height 233
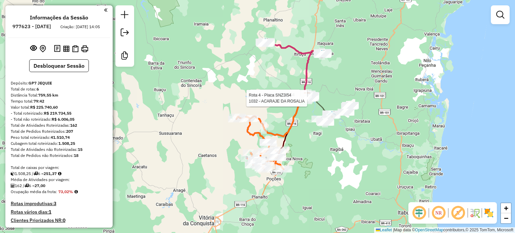
click at [319, 153] on div "Rota 4 - Placa SNZ3I54 1989 - MERCADINHO LUIZA Rota 4 - Placa SNZ3I54 1032 - AC…" at bounding box center [257, 116] width 515 height 233
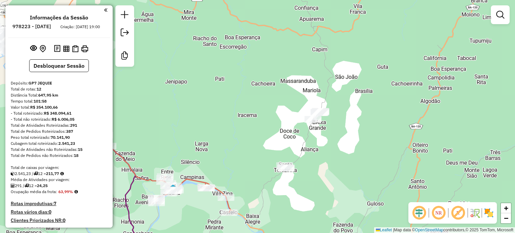
drag, startPoint x: 307, startPoint y: 194, endPoint x: 314, endPoint y: 177, distance: 18.6
click at [314, 177] on div "Janela de atendimento Grade de atendimento Capacidade Transportadoras Veículos …" at bounding box center [257, 116] width 515 height 233
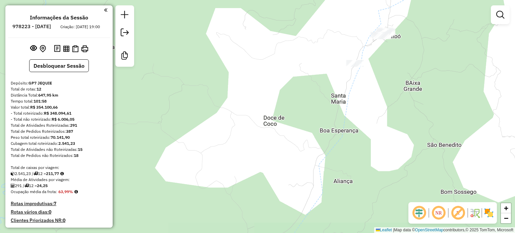
drag, startPoint x: 384, startPoint y: 65, endPoint x: 368, endPoint y: 126, distance: 63.1
click at [368, 126] on div "Janela de atendimento Grade de atendimento Capacidade Transportadoras Veículos …" at bounding box center [257, 116] width 515 height 233
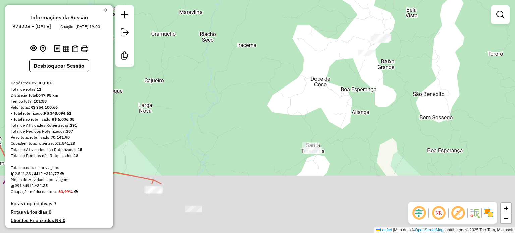
drag, startPoint x: 350, startPoint y: 177, endPoint x: 382, endPoint y: 98, distance: 85.5
click at [380, 102] on div "Janela de atendimento Grade de atendimento Capacidade Transportadoras Veículos …" at bounding box center [257, 116] width 515 height 233
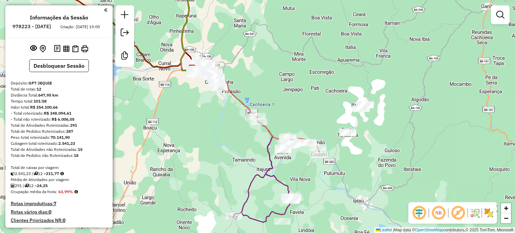
drag, startPoint x: 310, startPoint y: 172, endPoint x: 363, endPoint y: 180, distance: 53.8
click at [363, 180] on div "Janela de atendimento Grade de atendimento Capacidade Transportadoras Veículos …" at bounding box center [257, 116] width 515 height 233
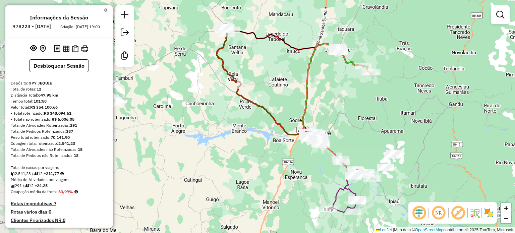
drag, startPoint x: 259, startPoint y: 154, endPoint x: 311, endPoint y: 185, distance: 60.5
click at [311, 185] on div "Janela de atendimento Grade de atendimento Capacidade Transportadoras Veículos …" at bounding box center [257, 116] width 515 height 233
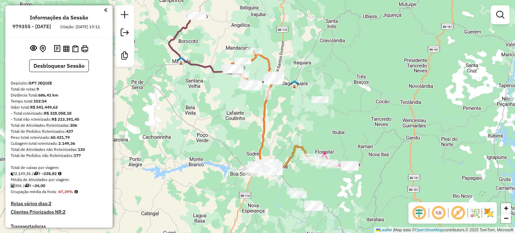
drag, startPoint x: 279, startPoint y: 89, endPoint x: 233, endPoint y: 103, distance: 48.1
click at [233, 103] on div "Janela de atendimento Grade de atendimento Capacidade Transportadoras Veículos …" at bounding box center [257, 116] width 515 height 233
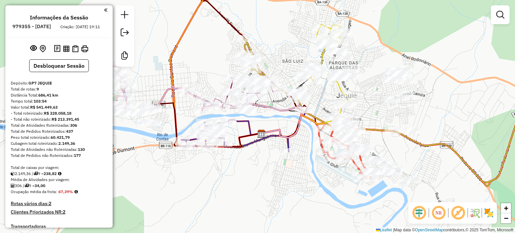
drag, startPoint x: 226, startPoint y: 192, endPoint x: 310, endPoint y: 159, distance: 90.9
click at [306, 161] on div "Janela de atendimento Grade de atendimento Capacidade Transportadoras Veículos …" at bounding box center [257, 116] width 515 height 233
